Goal: Find specific page/section: Find specific page/section

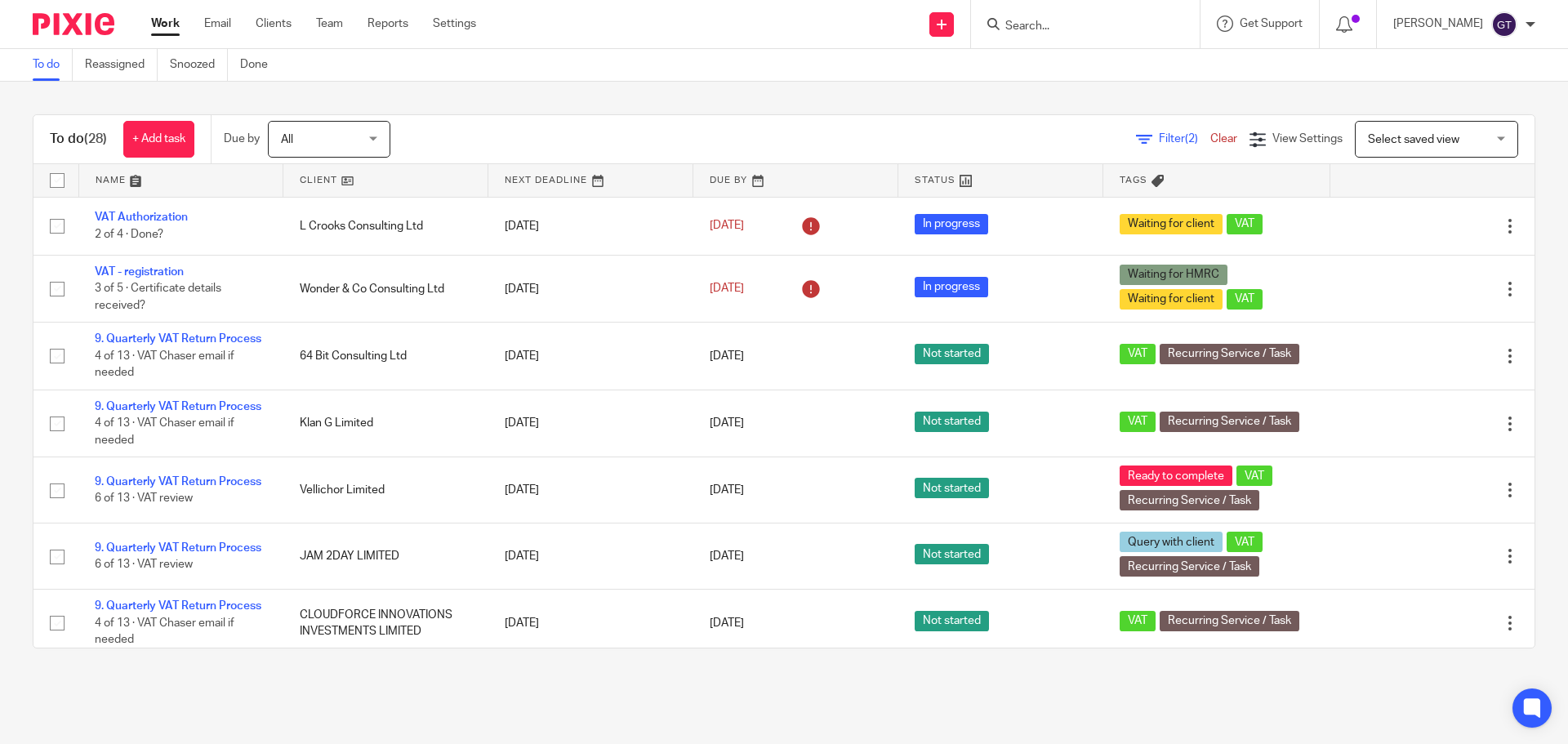
click at [1076, 27] on input "Search" at bounding box center [1077, 27] width 147 height 15
type input "dragon"
click at [1101, 56] on link at bounding box center [1166, 70] width 332 height 37
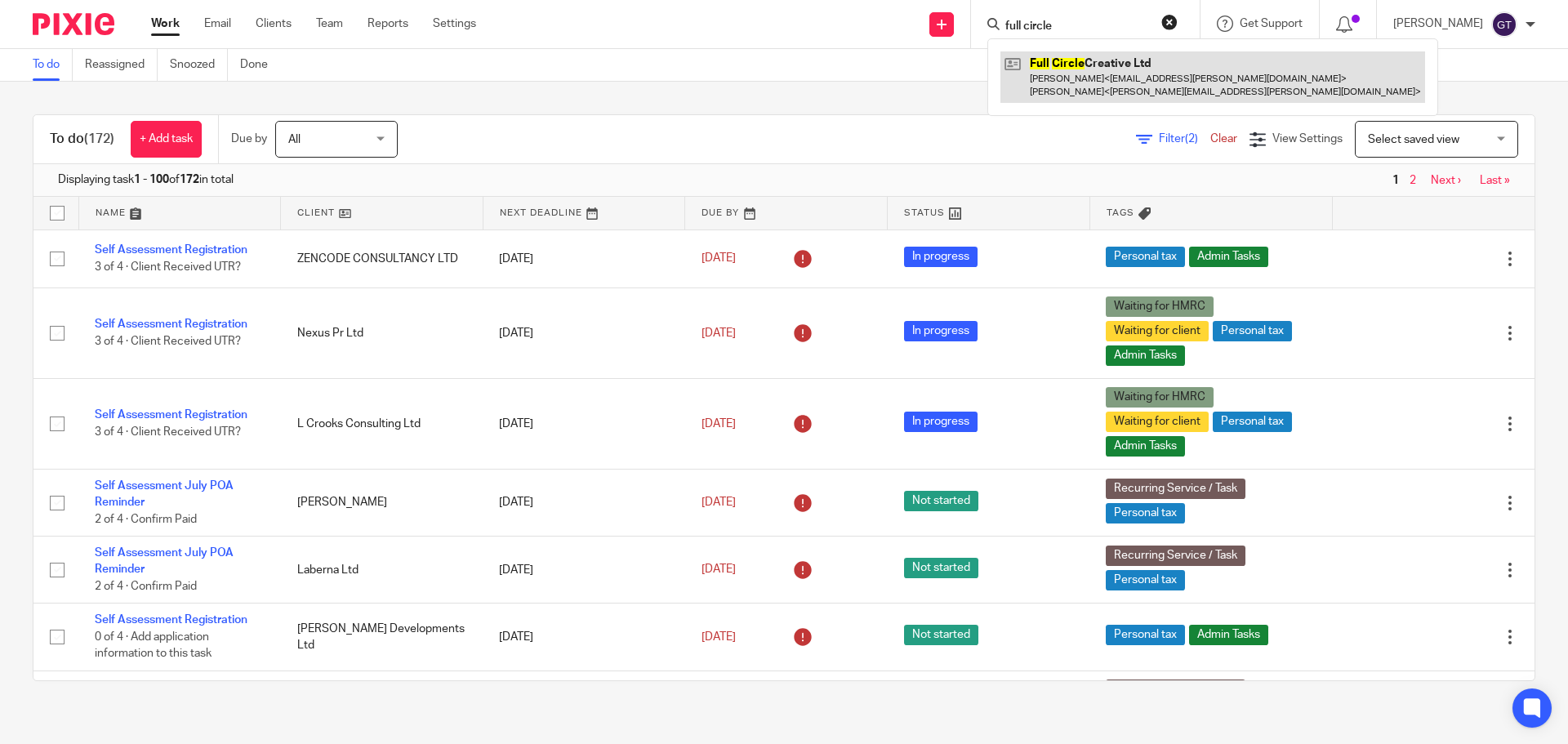
type input "full circle"
click at [1112, 78] on link at bounding box center [1212, 77] width 425 height 51
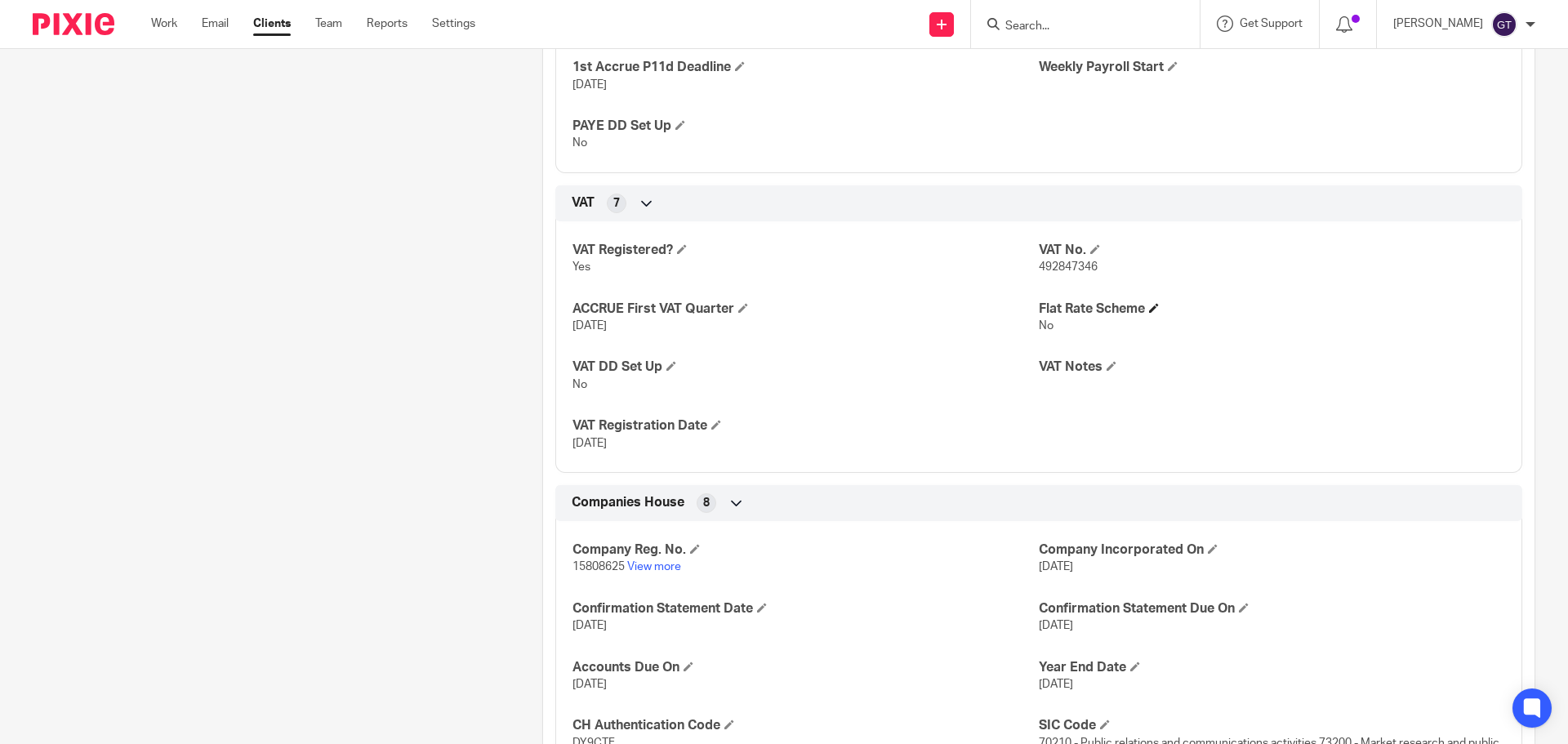
scroll to position [1620, 0]
drag, startPoint x: 1032, startPoint y: 266, endPoint x: 1114, endPoint y: 268, distance: 82.0
click at [1114, 268] on p "492847346" at bounding box center [1272, 266] width 466 height 16
copy span "492847346"
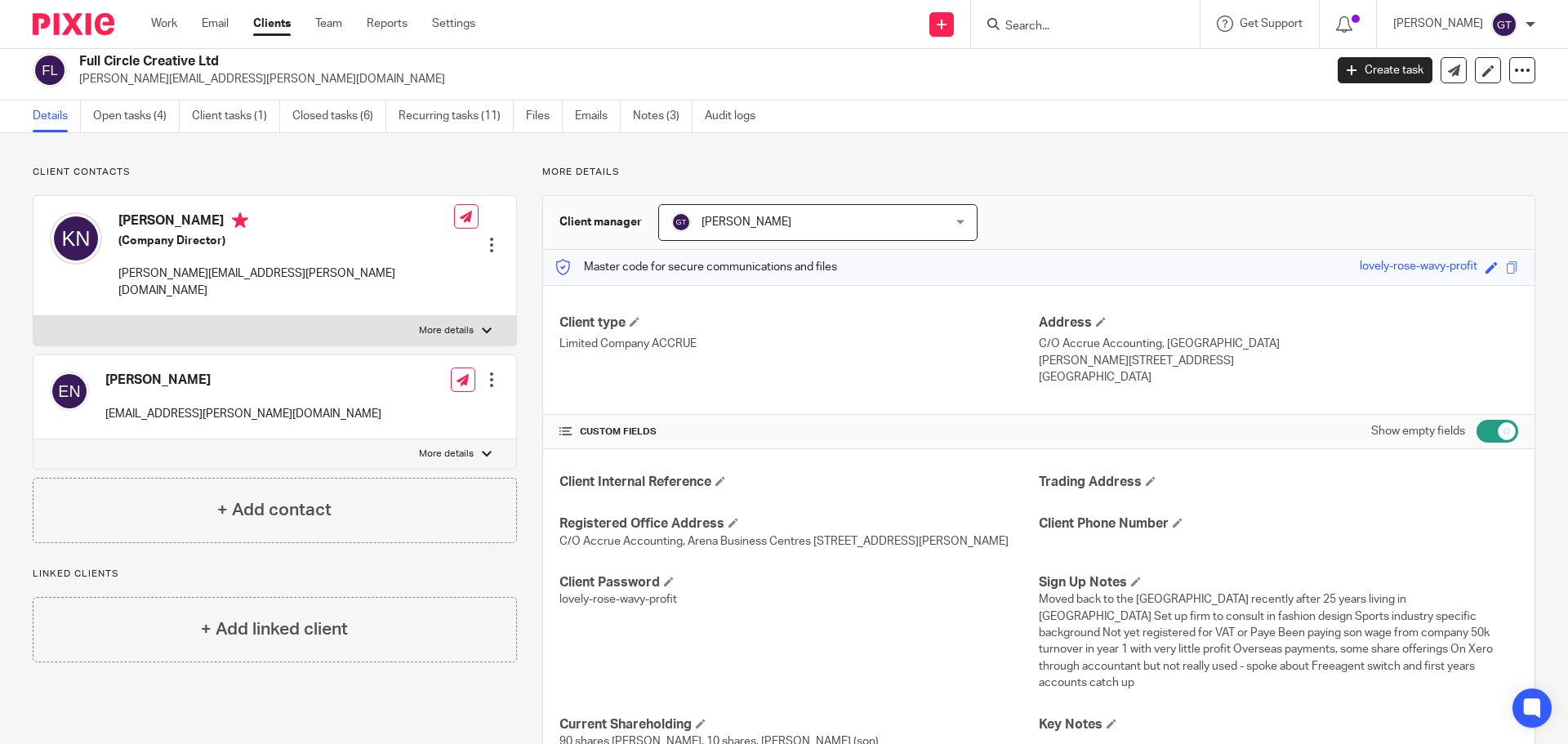
scroll to position [0, 0]
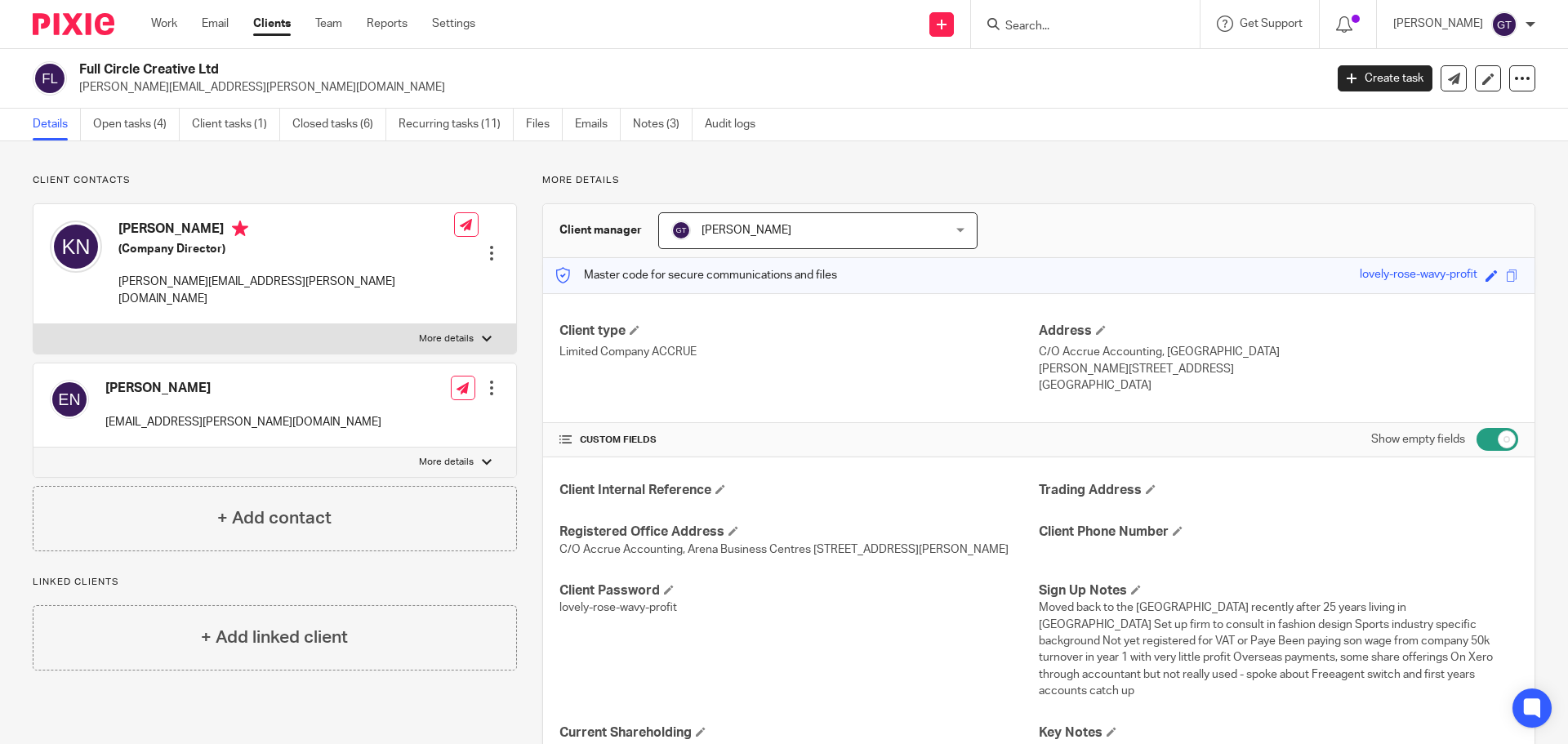
click at [459, 324] on label "More details" at bounding box center [275, 338] width 482 height 29
click at [34, 323] on input "More details" at bounding box center [33, 323] width 1 height 1
checkbox input "true"
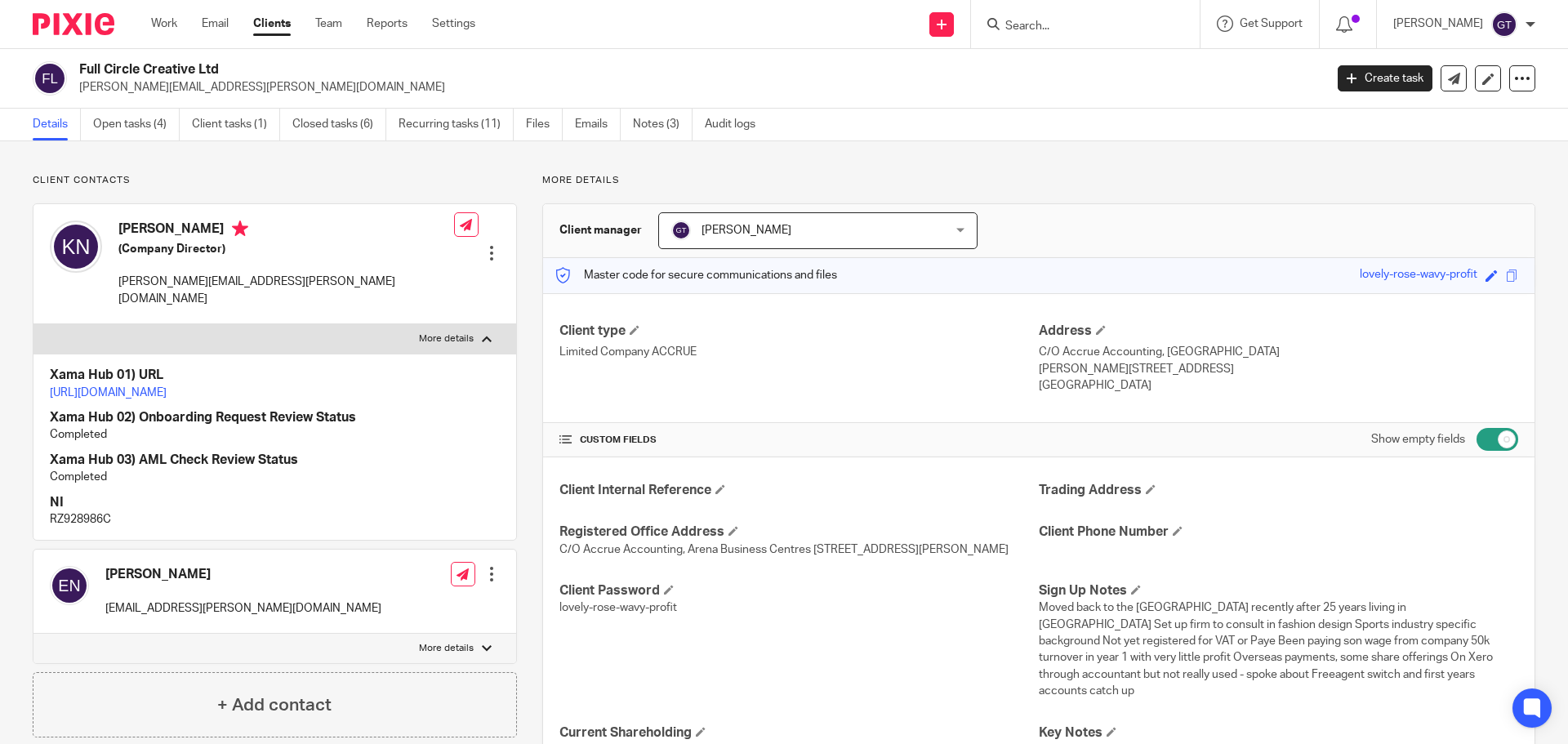
click at [167, 387] on link "https://platform.xamatech.com/portal/crm/clients/8449d360-3572-11f0-bfb7-6bd68c…" at bounding box center [108, 392] width 116 height 12
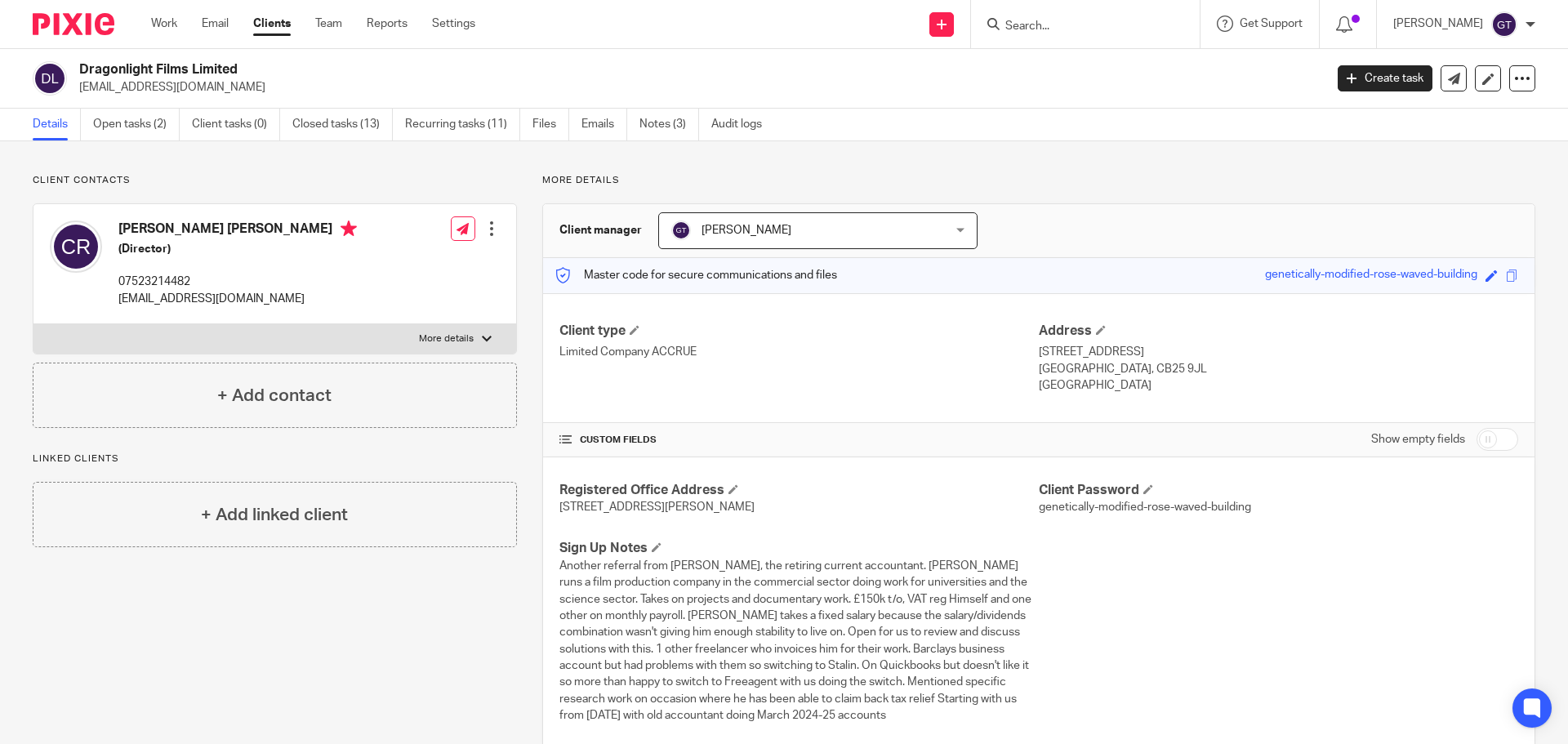
click at [1065, 21] on input "Search" at bounding box center [1077, 27] width 147 height 15
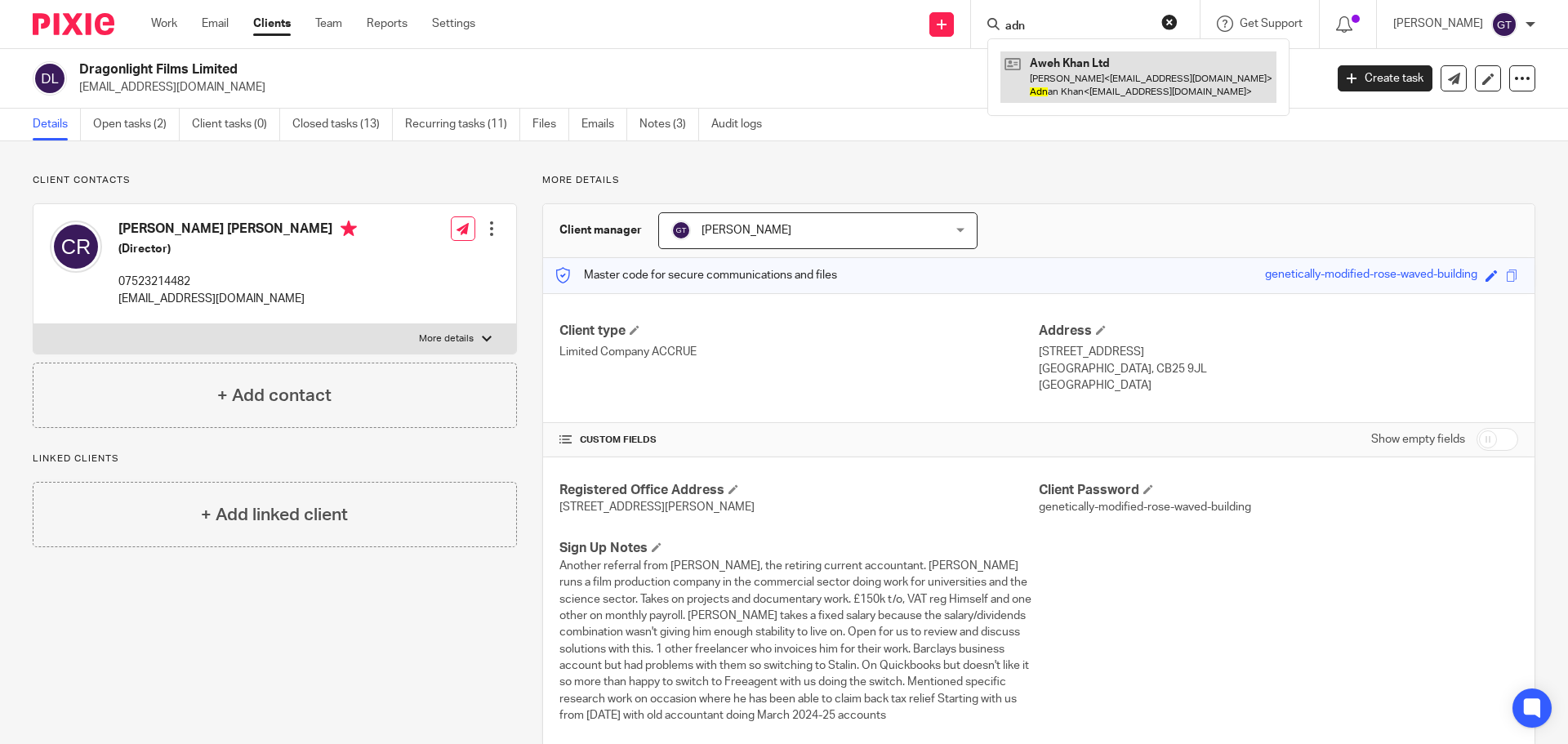
type input "adn"
click at [1075, 92] on link at bounding box center [1138, 77] width 276 height 51
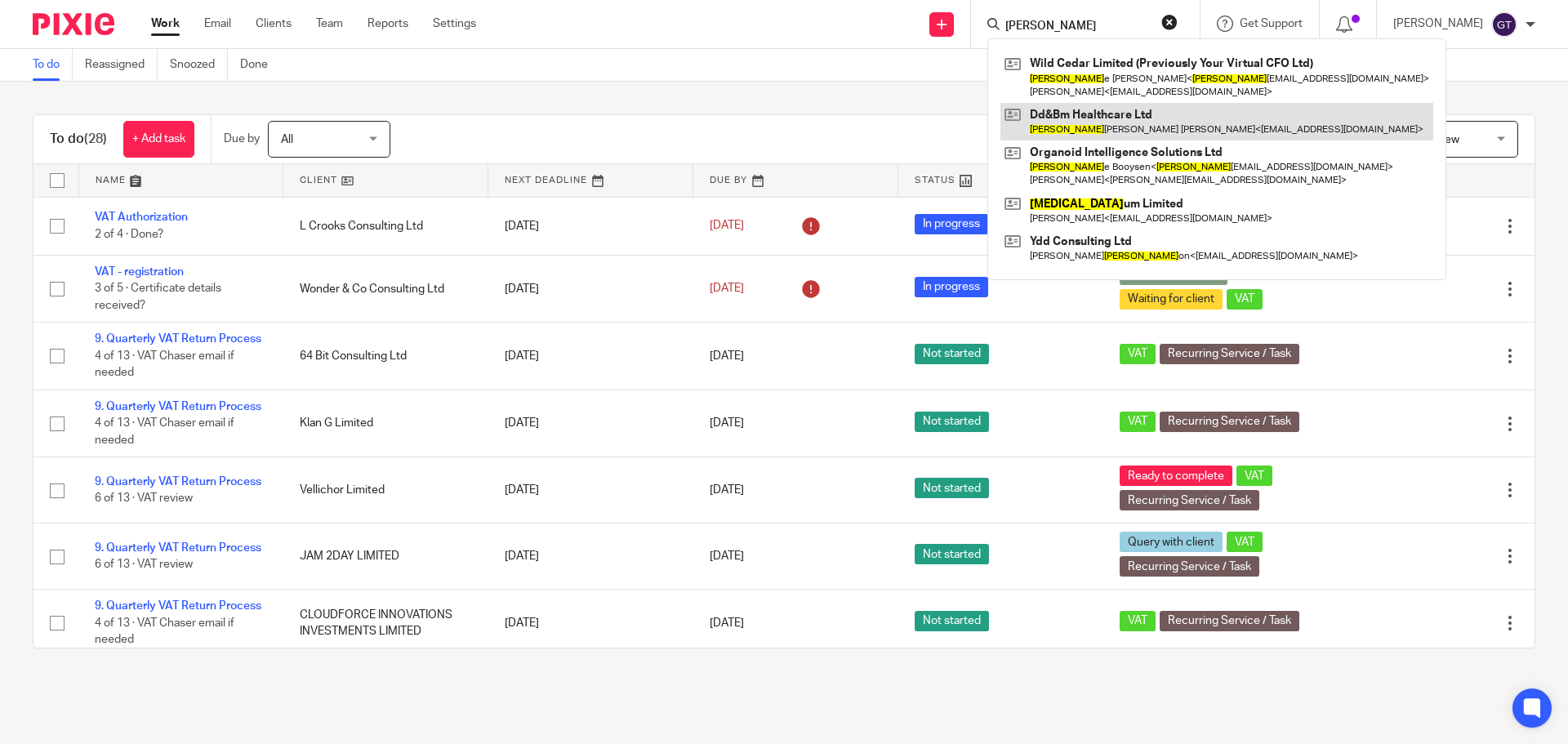
type input "[PERSON_NAME]"
click at [1095, 123] on link at bounding box center [1217, 121] width 433 height 37
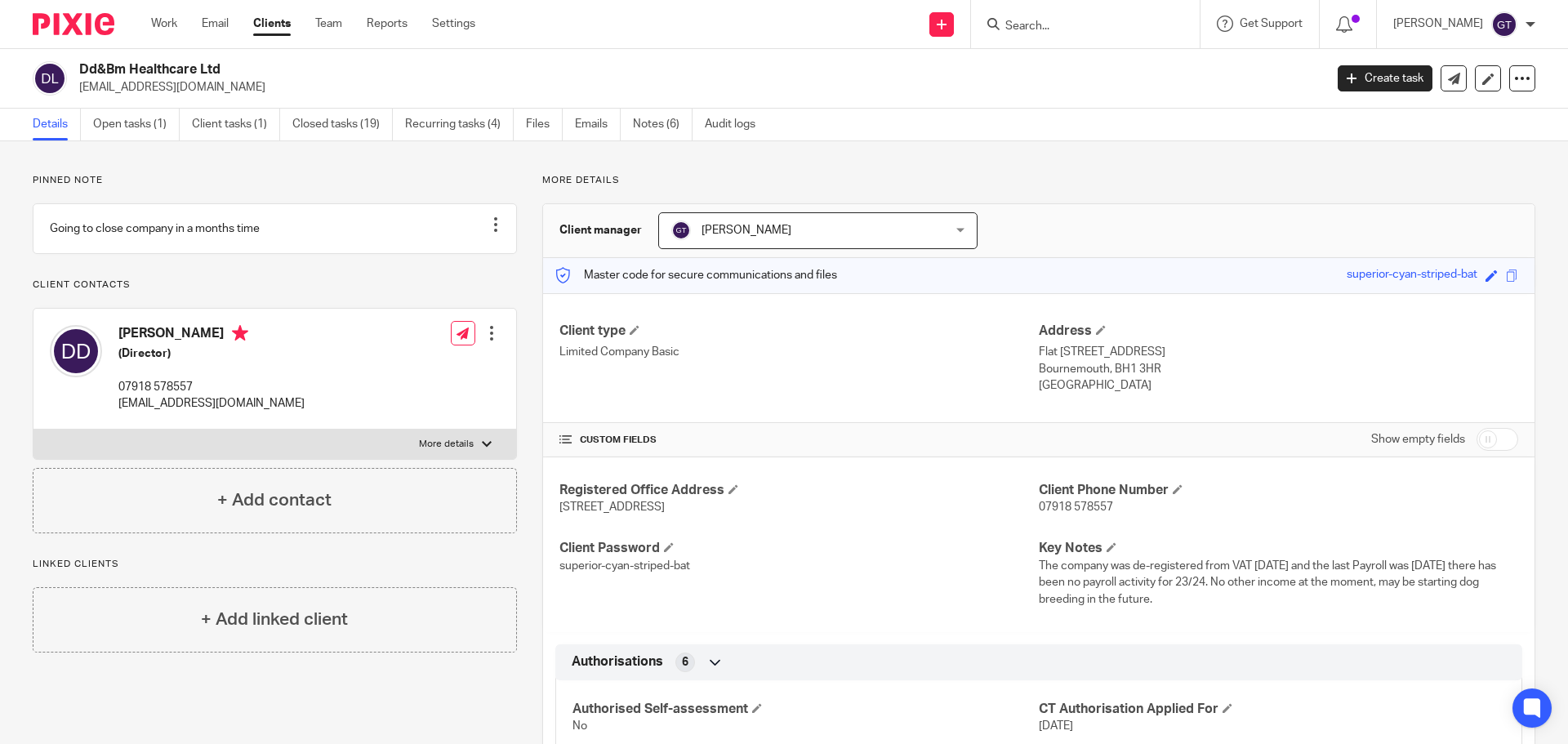
click at [1047, 26] on input "Search" at bounding box center [1077, 27] width 147 height 15
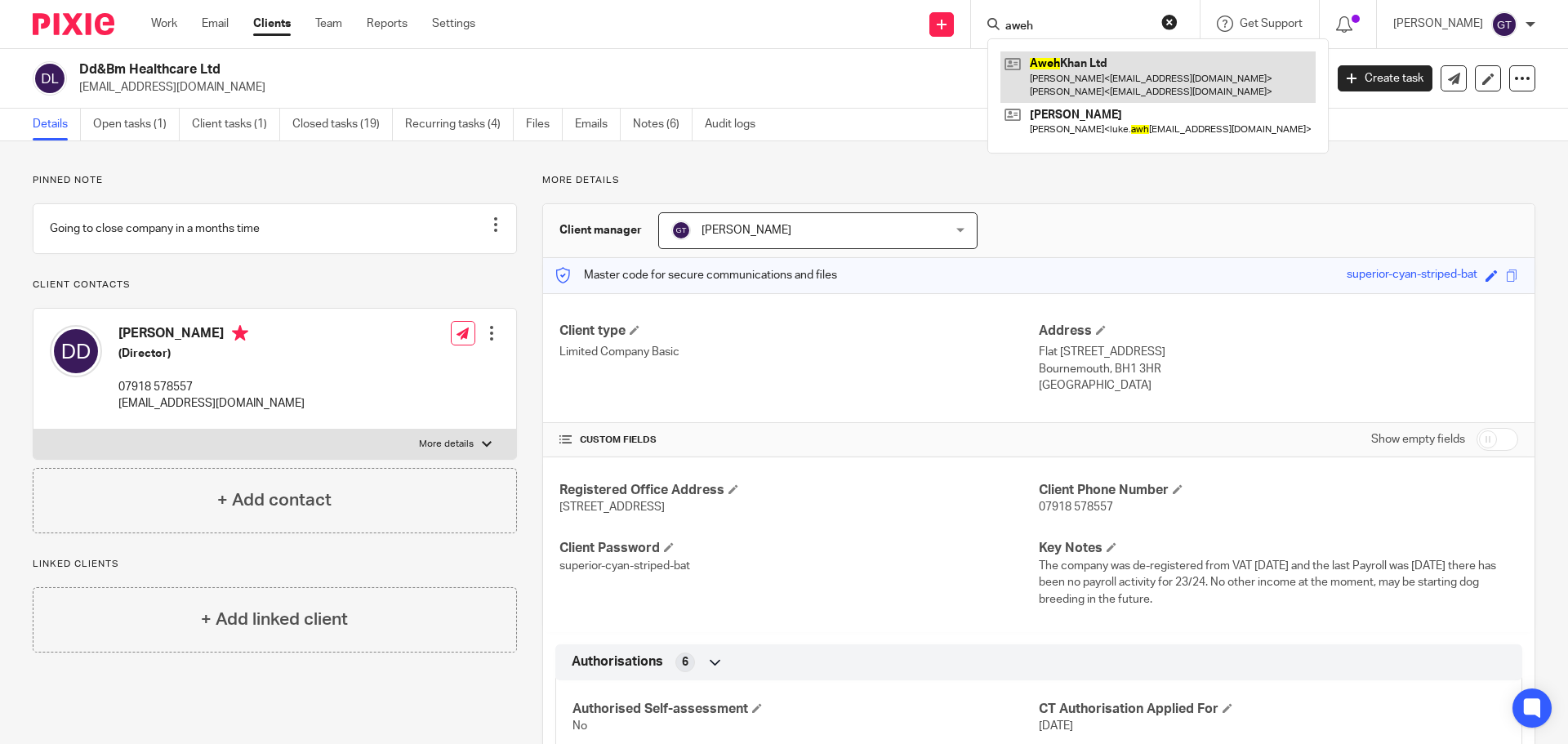
type input "aweh"
click at [1096, 69] on link at bounding box center [1158, 77] width 315 height 51
